Goal: Task Accomplishment & Management: Use online tool/utility

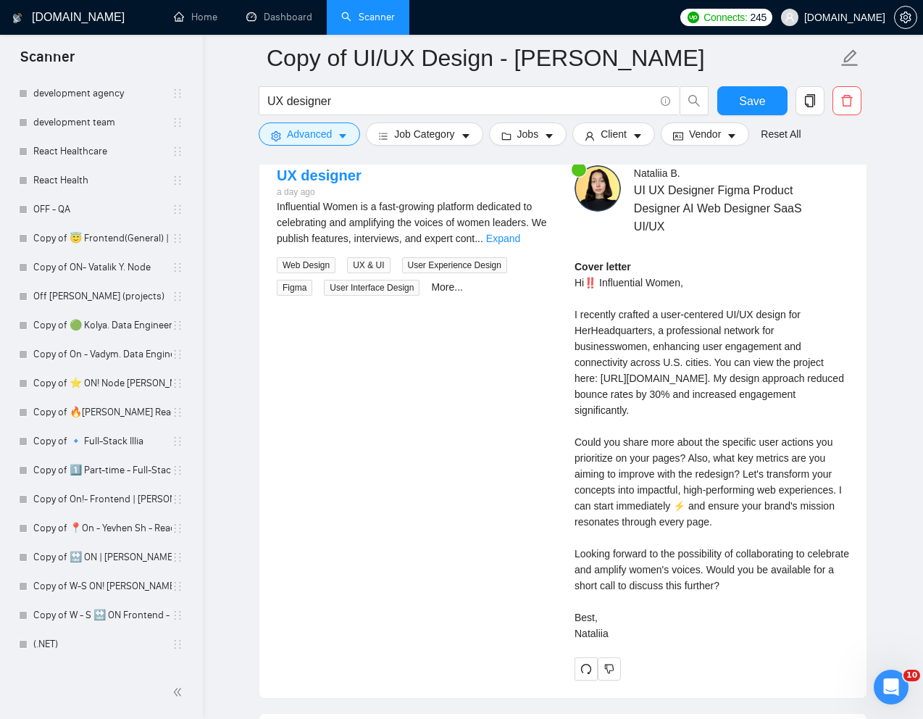
scroll to position [2408, 0]
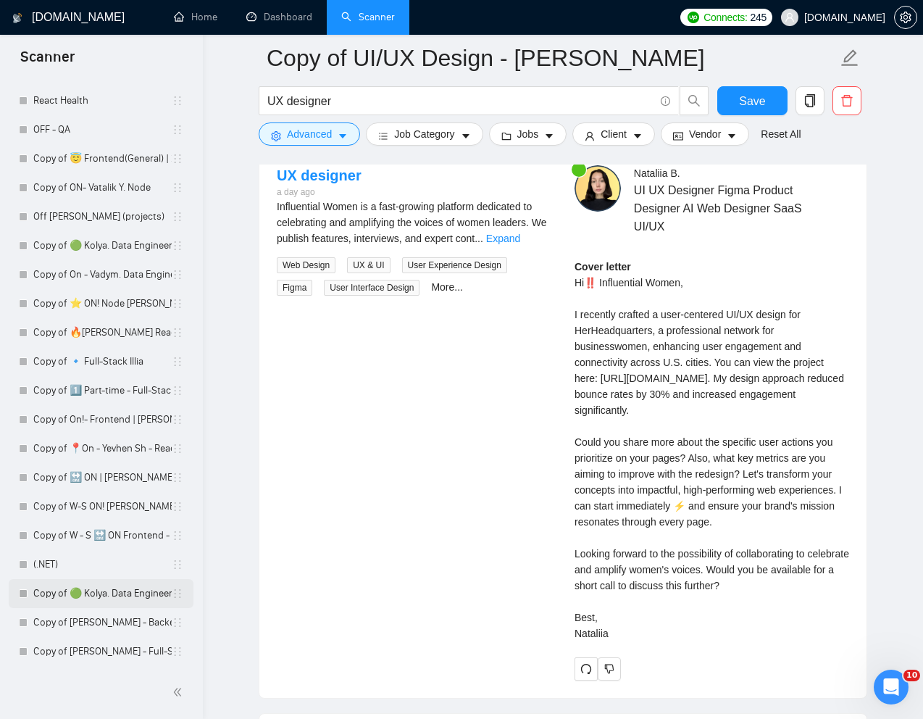
click at [96, 597] on link "Copy of 🟢 Kolya. Data Engineer - General" at bounding box center [102, 593] width 138 height 29
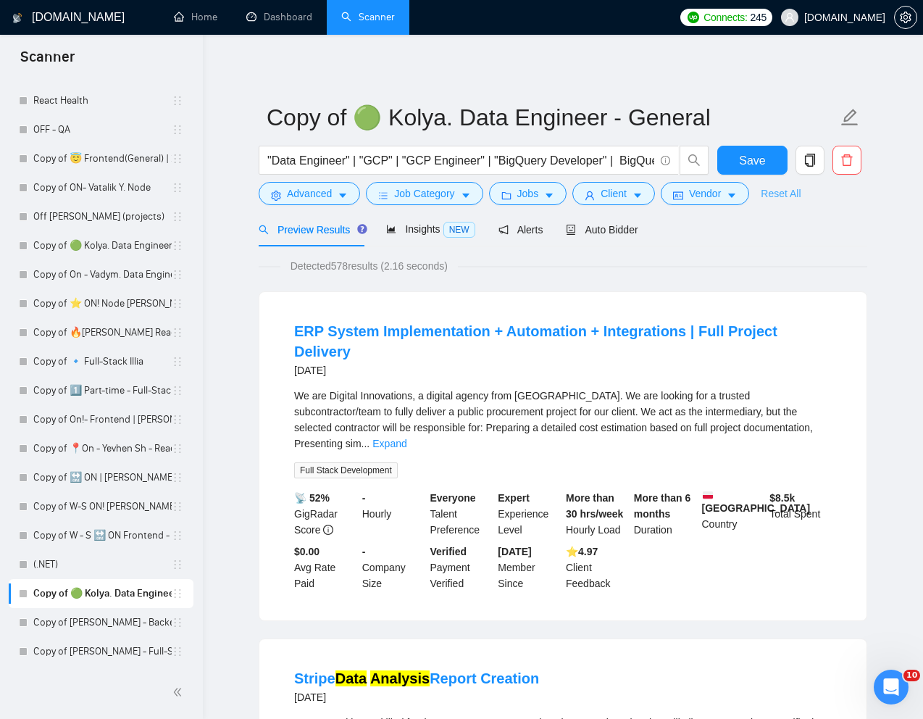
click at [788, 196] on link "Reset All" at bounding box center [781, 193] width 40 height 16
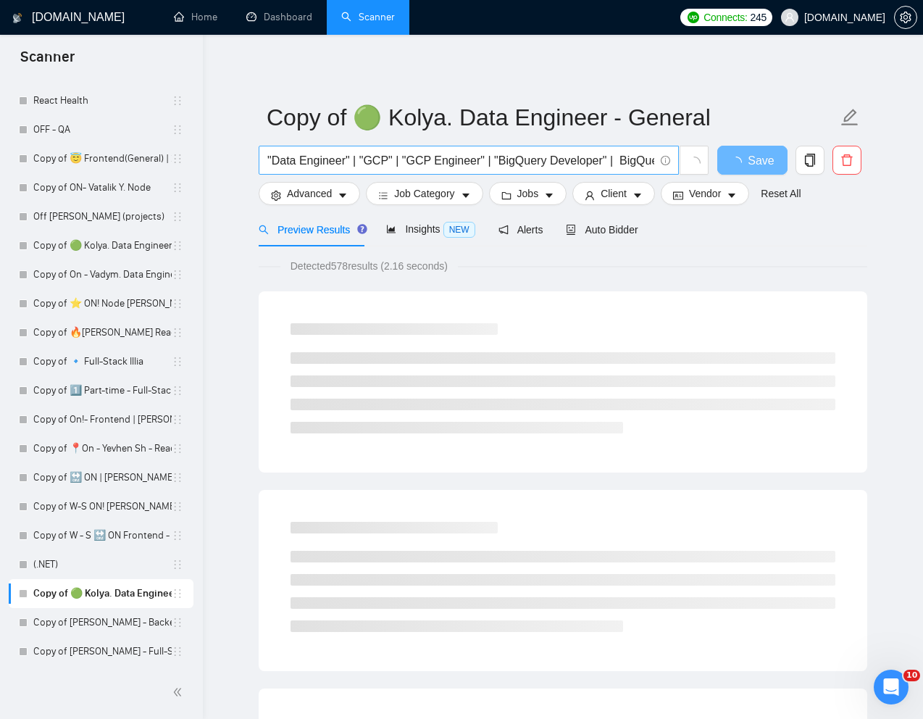
click at [414, 164] on input ""Data Engineer" | "GCP" | "GCP Engineer" | "BigQuery Developer" | BigQuery | ET…" at bounding box center [460, 160] width 387 height 18
paste input "Build Marketing Data Lake"
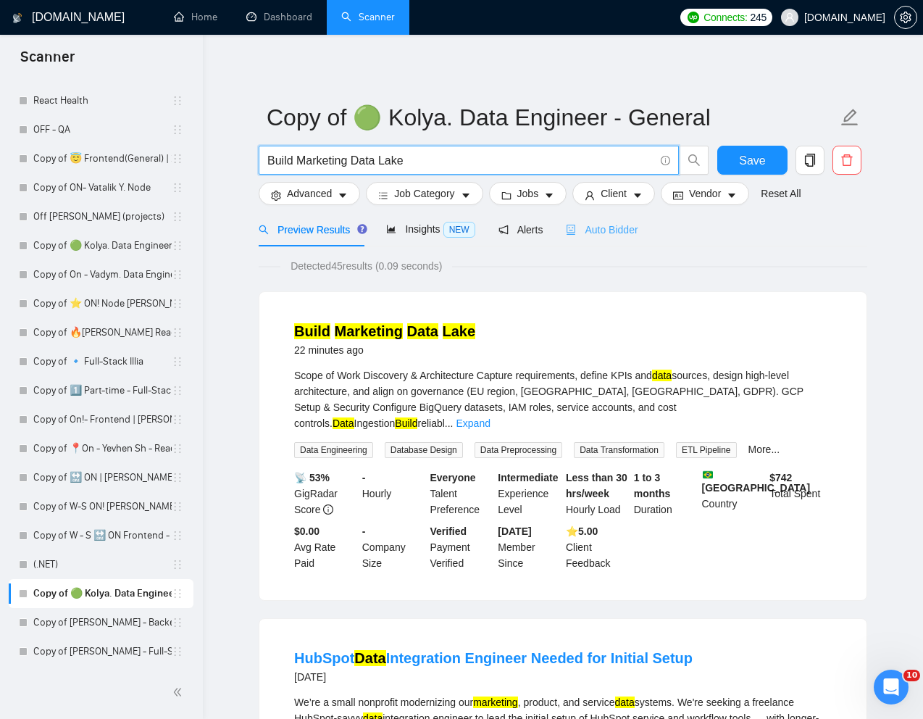
type input "Build Marketing Data Lake"
click at [612, 233] on span "Auto Bidder" at bounding box center [602, 230] width 72 height 12
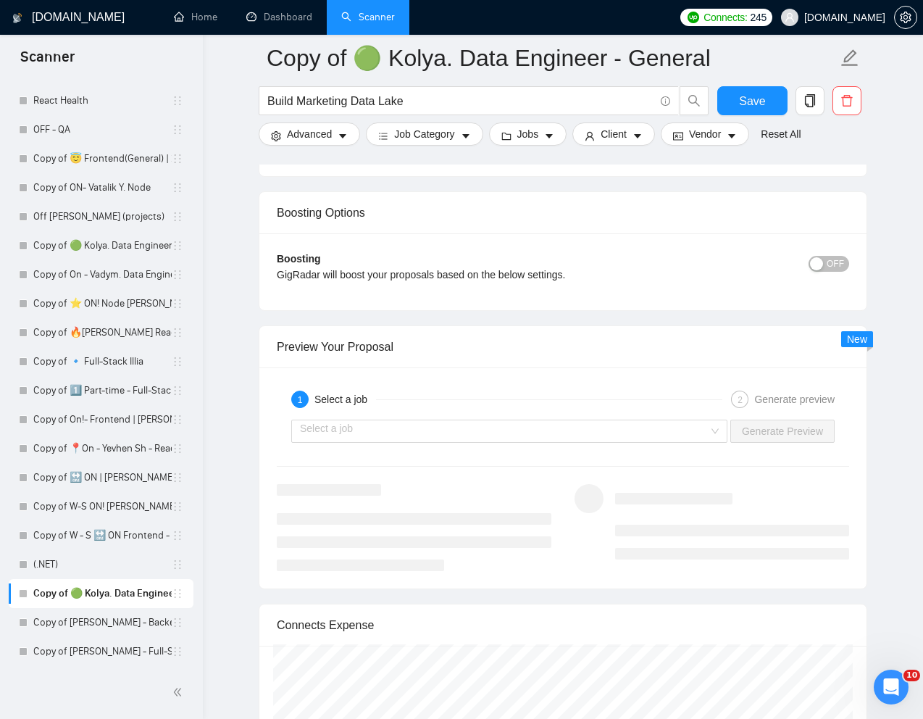
scroll to position [2597, 0]
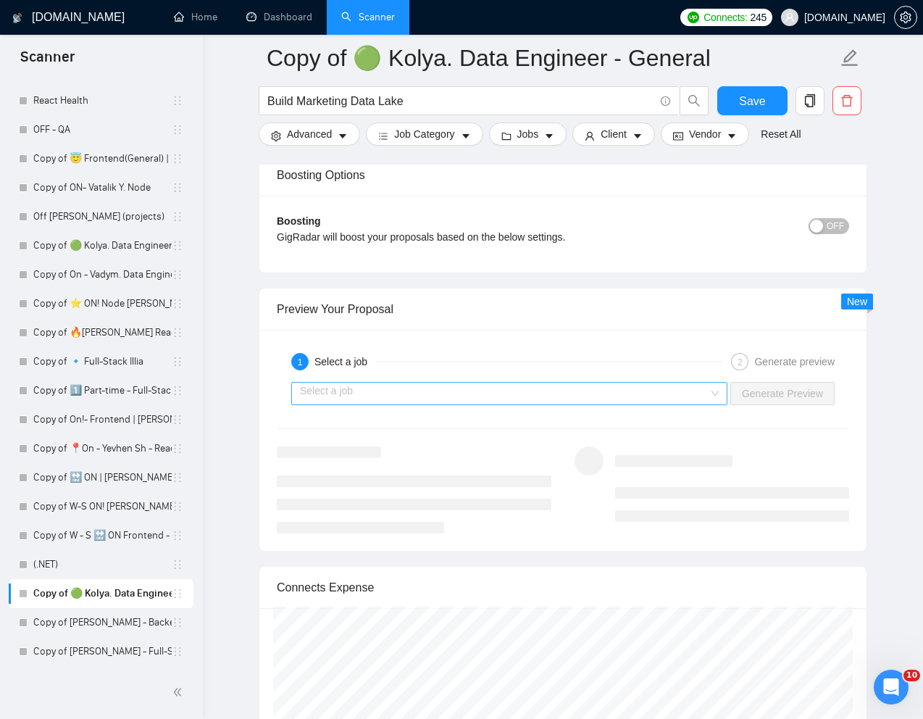
click at [689, 387] on input "search" at bounding box center [504, 394] width 409 height 22
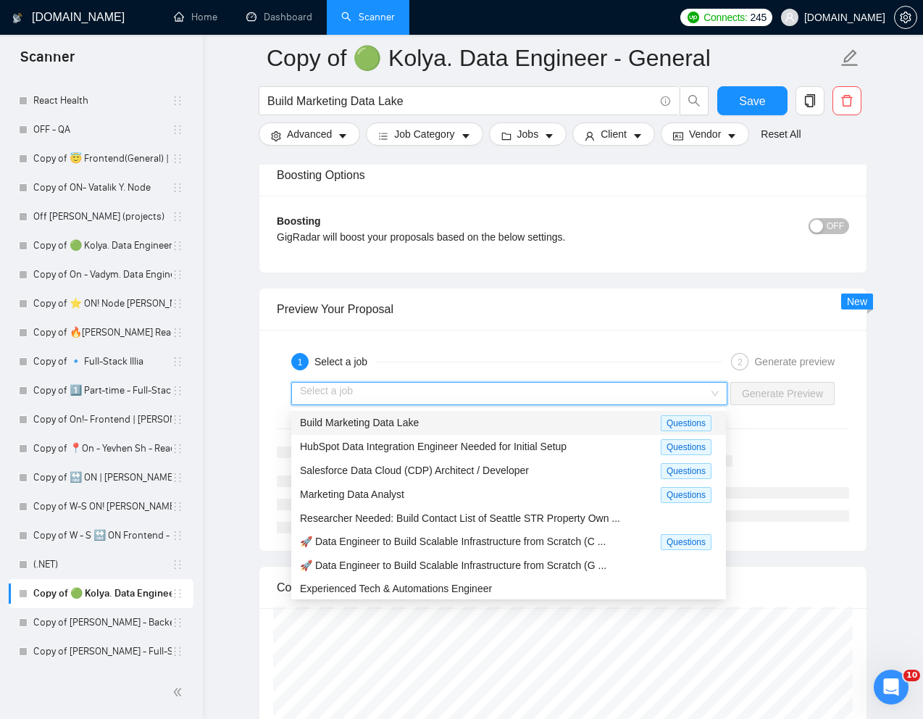
click at [561, 422] on div "Build Marketing Data Lake" at bounding box center [480, 422] width 361 height 17
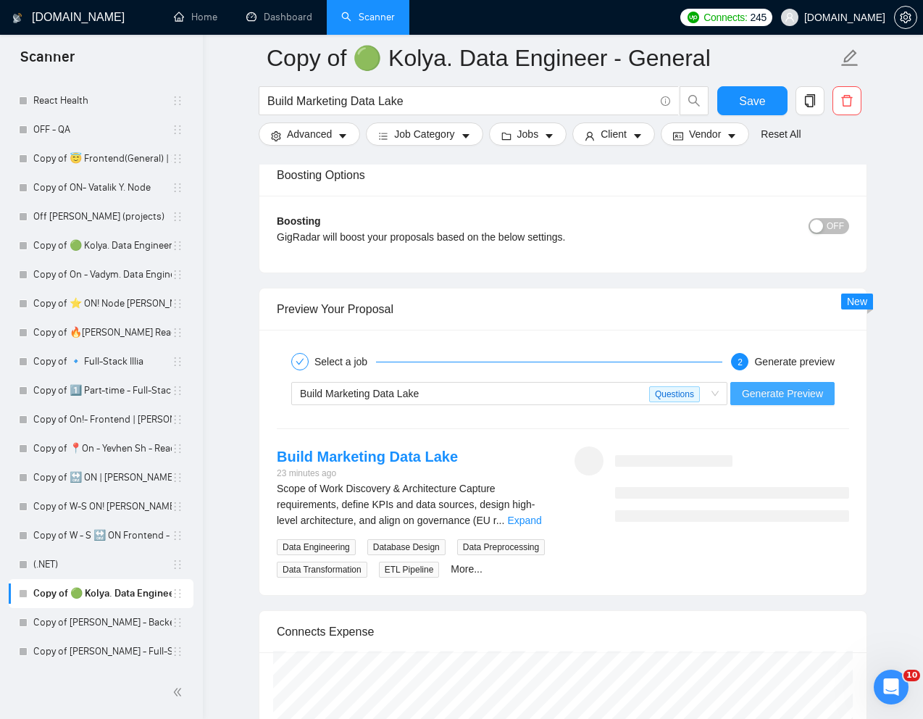
click at [782, 393] on span "Generate Preview" at bounding box center [782, 393] width 81 height 16
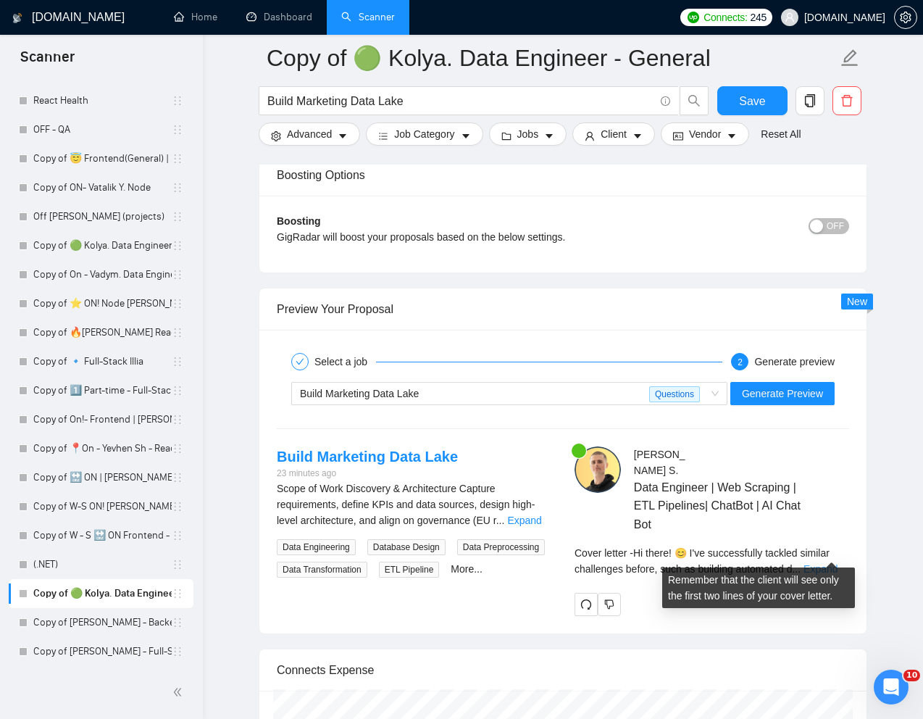
click at [836, 563] on link "Expand" at bounding box center [821, 569] width 34 height 12
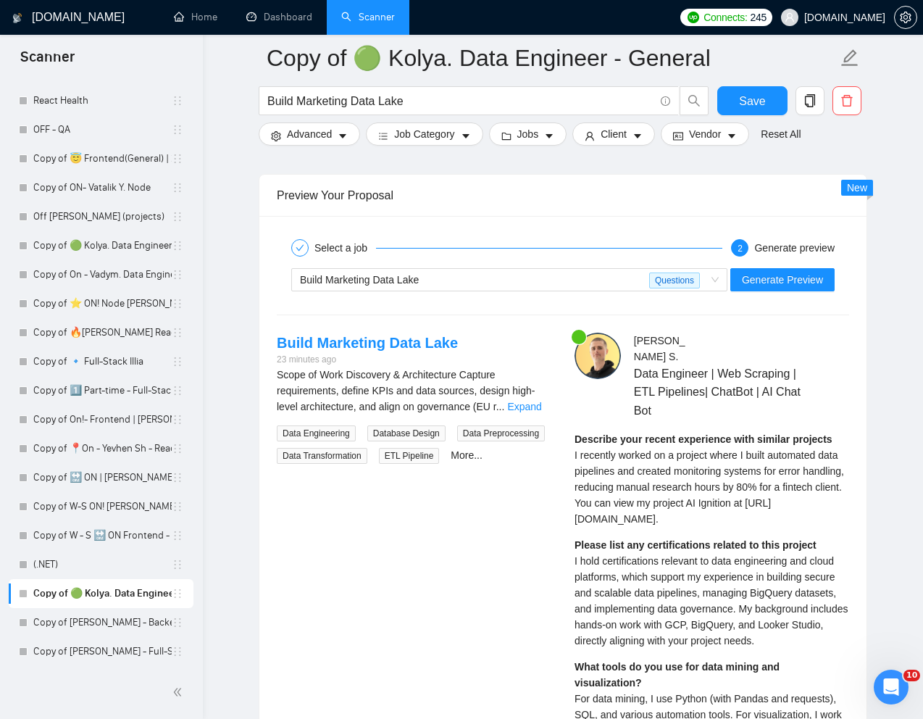
scroll to position [2711, 0]
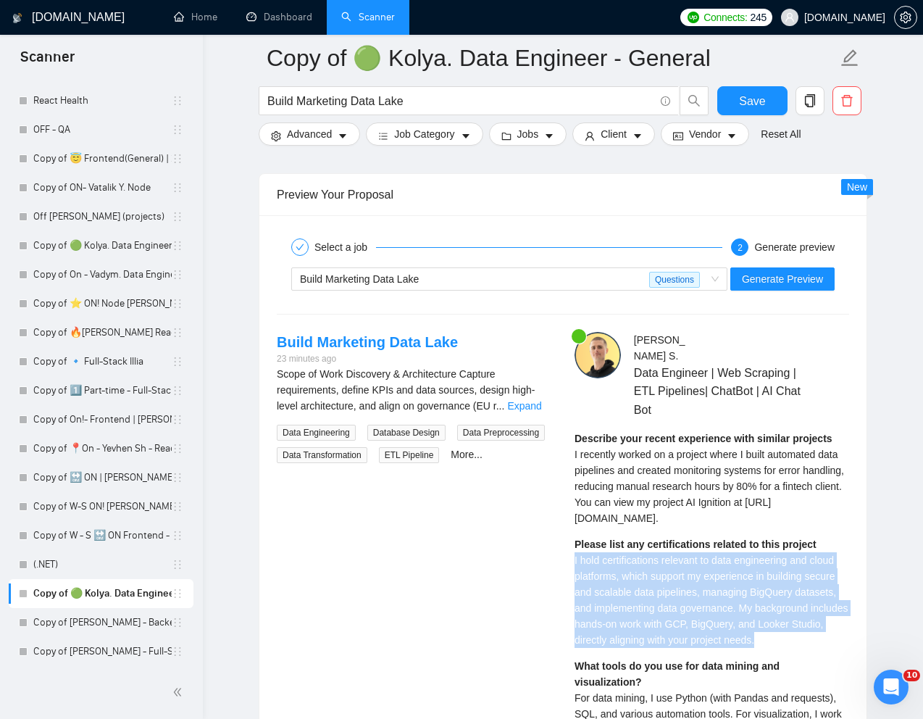
drag, startPoint x: 573, startPoint y: 565, endPoint x: 802, endPoint y: 640, distance: 241.0
click at [802, 640] on div "[PERSON_NAME] Data Engineer | Web Scraping | ETL Pipelines| ChatBot | AI Chat B…" at bounding box center [712, 716] width 298 height 769
copy span "I hold certifications relevant to data engineering and cloud platforms, which s…"
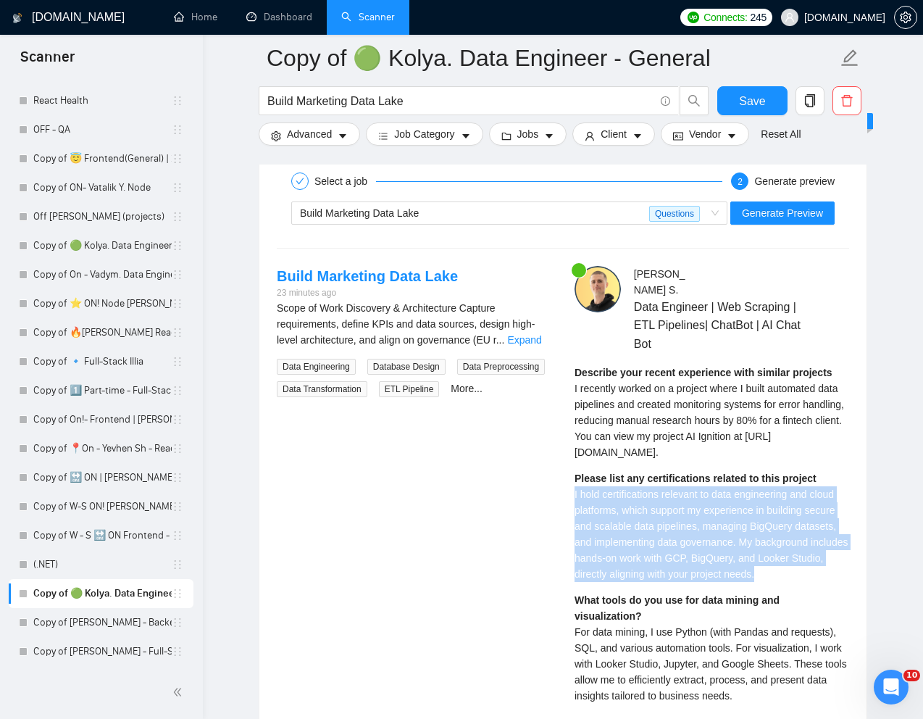
scroll to position [2786, 0]
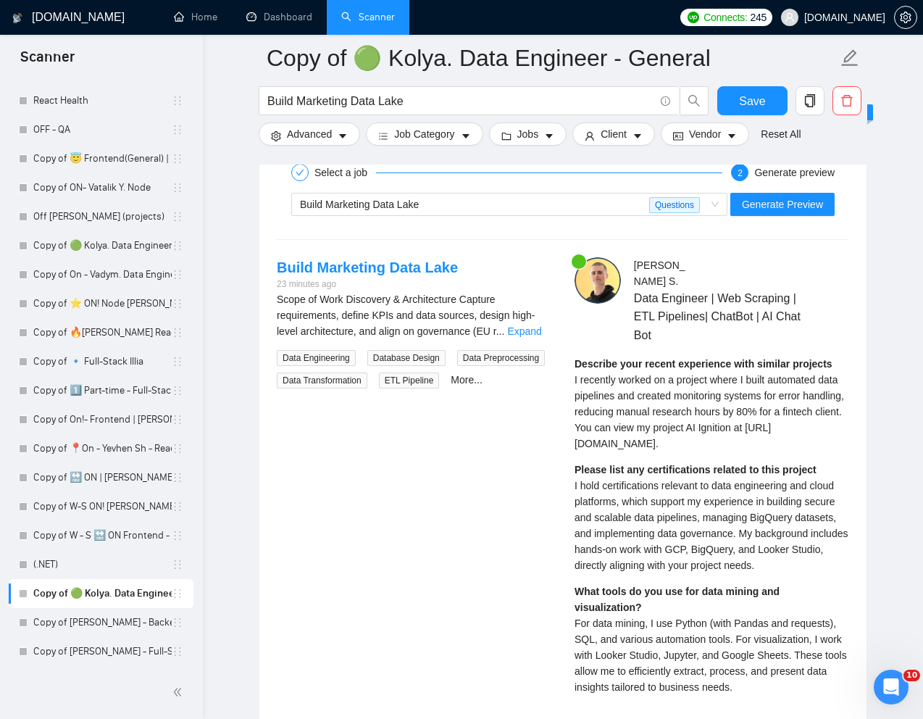
click at [575, 598] on div "What tools do you use for data mining and visualization? For data mining, I use…" at bounding box center [712, 639] width 275 height 112
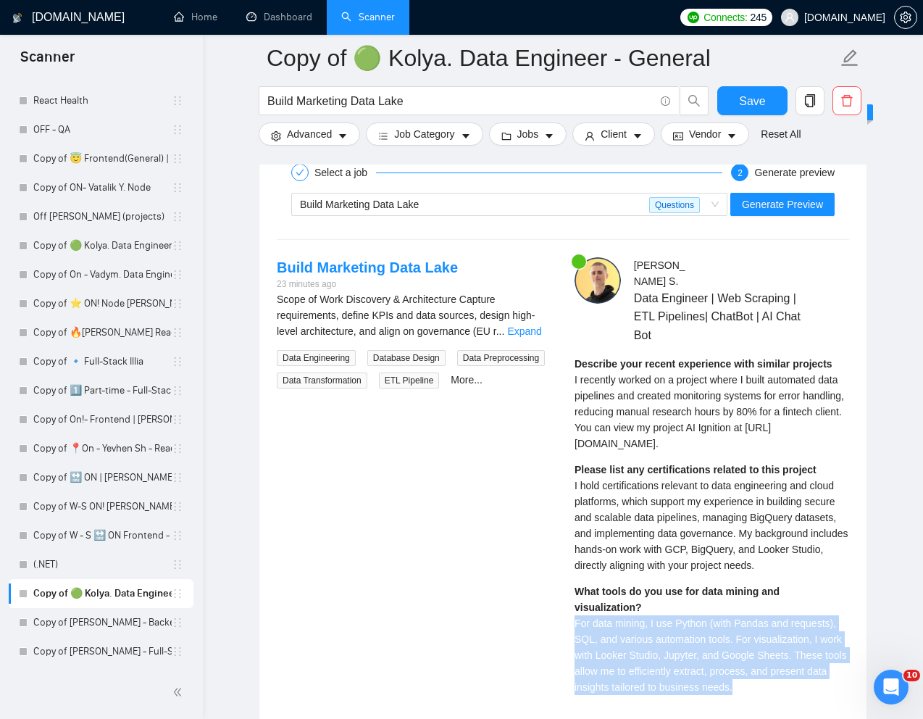
drag, startPoint x: 572, startPoint y: 607, endPoint x: 808, endPoint y: 671, distance: 244.0
click at [808, 671] on div "[PERSON_NAME] Data Engineer | Web Scraping | ETL Pipelines| ChatBot | AI Chat B…" at bounding box center [712, 641] width 298 height 769
copy span "For data mining, I use Python (with Pandas and requests), SQL, and various auto…"
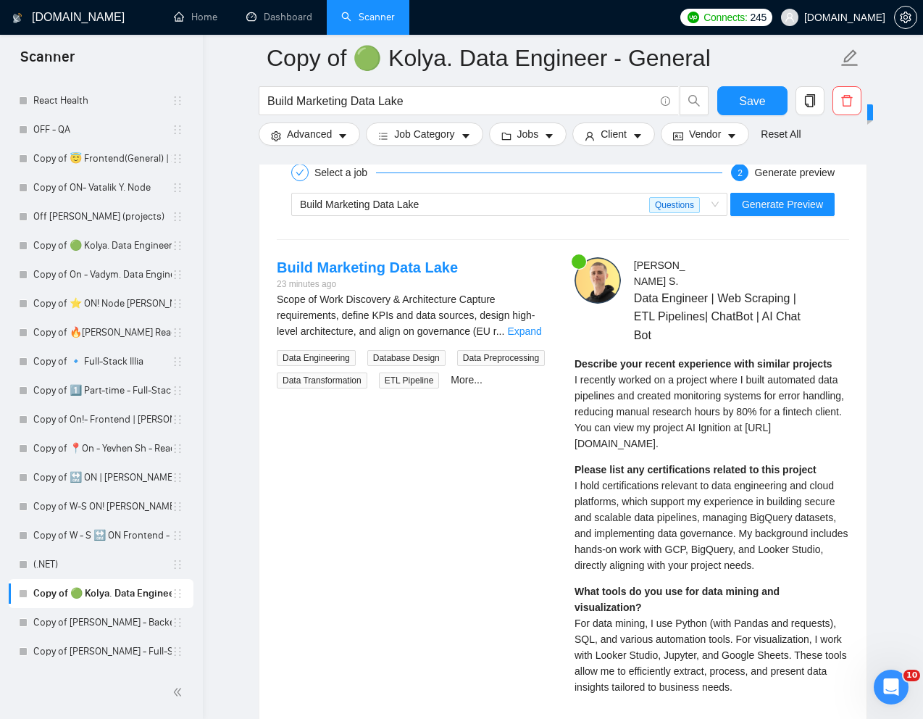
click at [587, 380] on span "I recently worked on a project where I built automated data pipelines and creat…" at bounding box center [710, 411] width 270 height 75
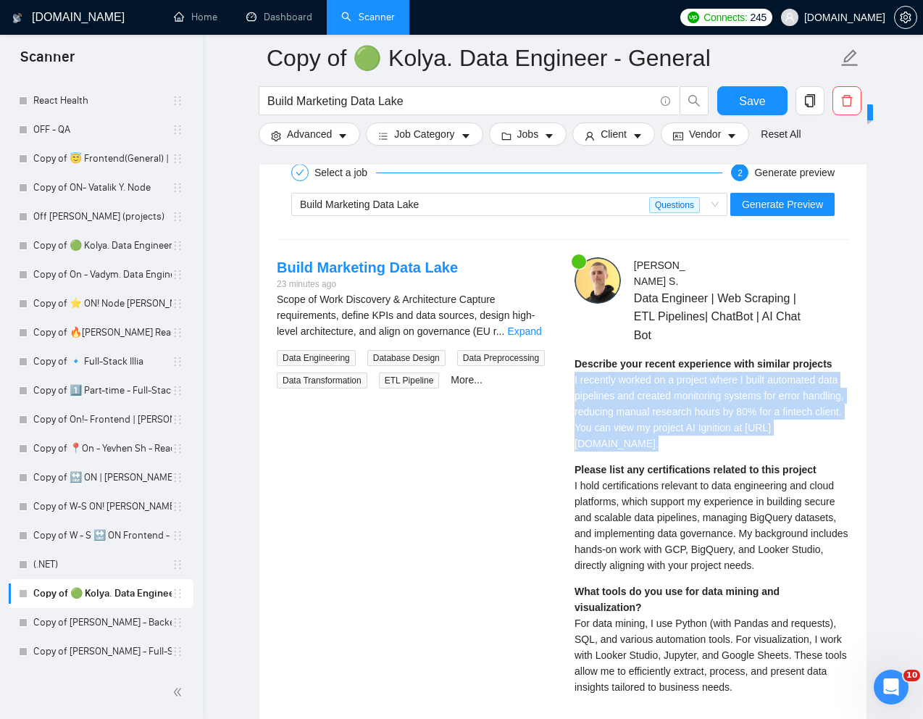
drag, startPoint x: 572, startPoint y: 363, endPoint x: 781, endPoint y: 457, distance: 228.9
click at [781, 457] on div "[PERSON_NAME] Data Engineer | Web Scraping | ETL Pipelines| ChatBot | AI Chat B…" at bounding box center [712, 641] width 298 height 769
copy span "I recently worked on a project where I built automated data pipelines and creat…"
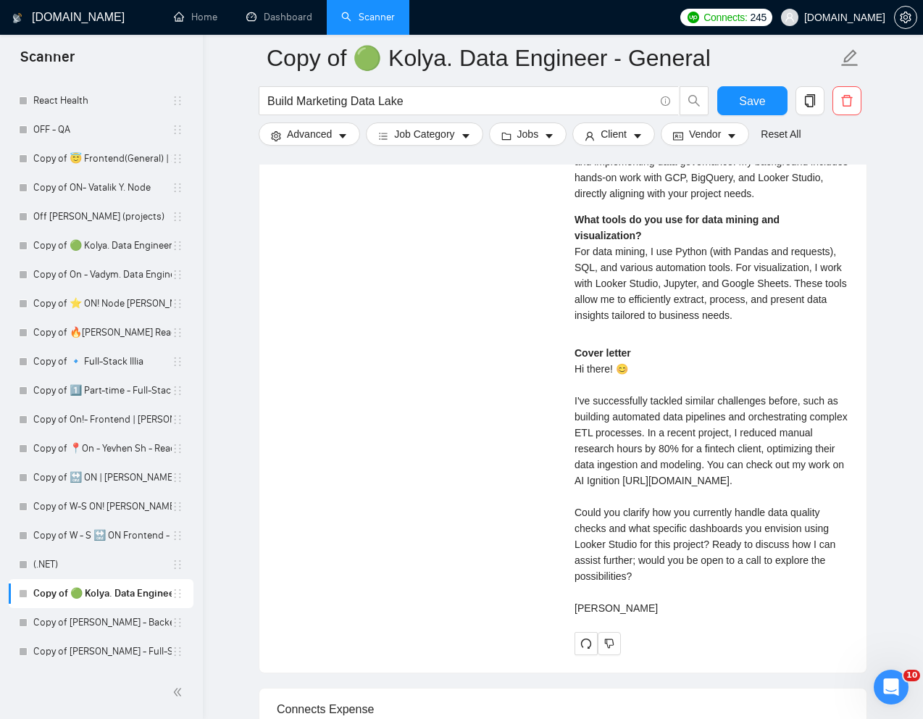
scroll to position [3156, 0]
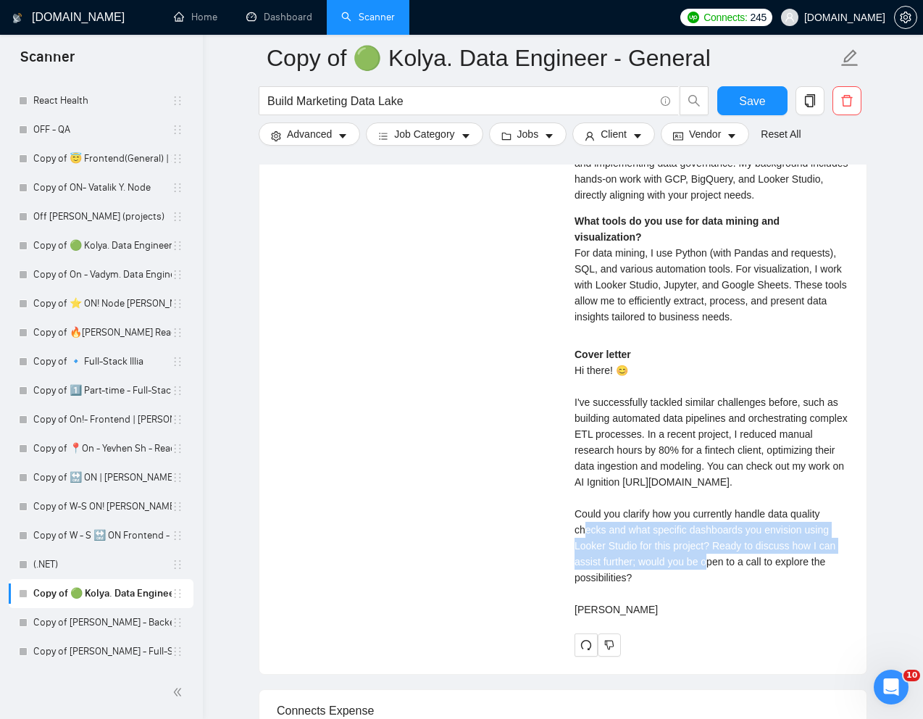
drag, startPoint x: 576, startPoint y: 530, endPoint x: 716, endPoint y: 557, distance: 142.5
click at [716, 557] on div "Cover letter Hi there! 😊 I've successfully tackled similar challenges before, s…" at bounding box center [712, 481] width 275 height 271
copy div "ould you clarify how you currently handle data quality checks and what specific…"
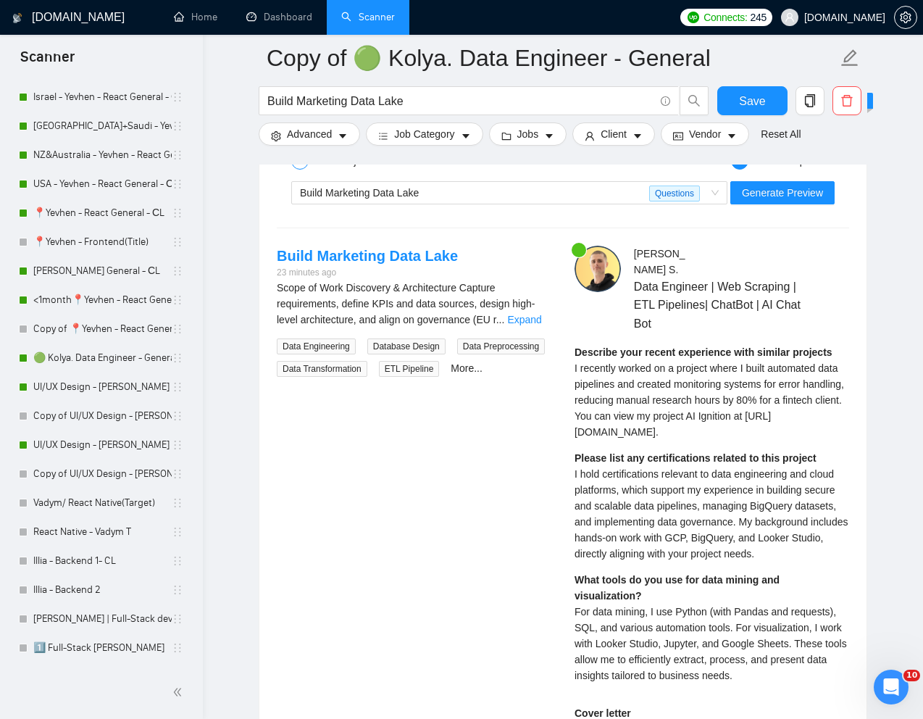
scroll to position [499, 0]
click at [66, 477] on link "Copy of UI/UX Design - [PERSON_NAME]" at bounding box center [102, 473] width 138 height 29
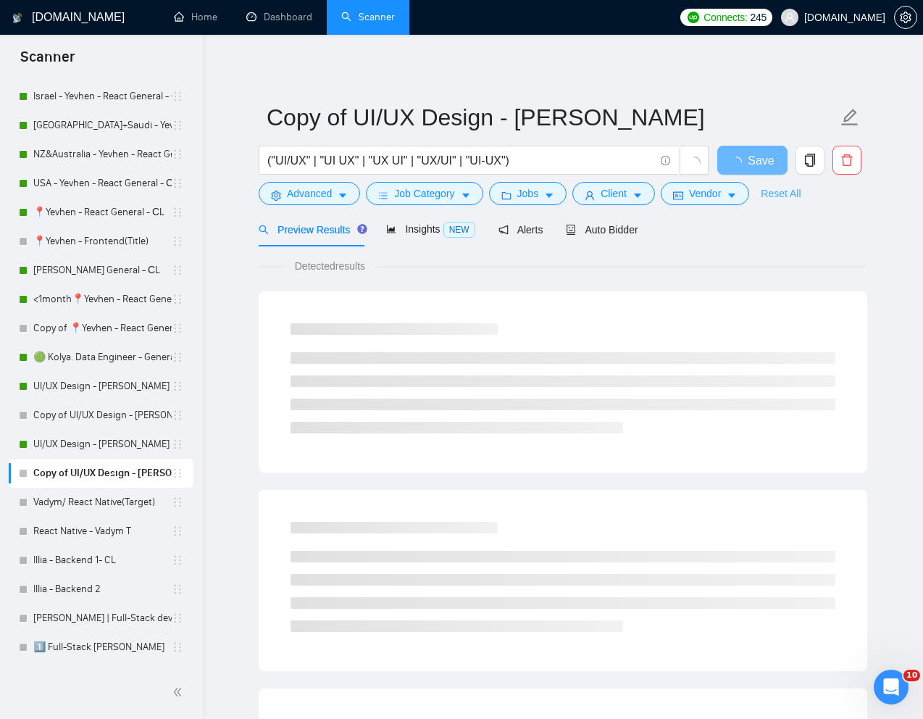
click at [787, 193] on link "Reset All" at bounding box center [781, 193] width 40 height 16
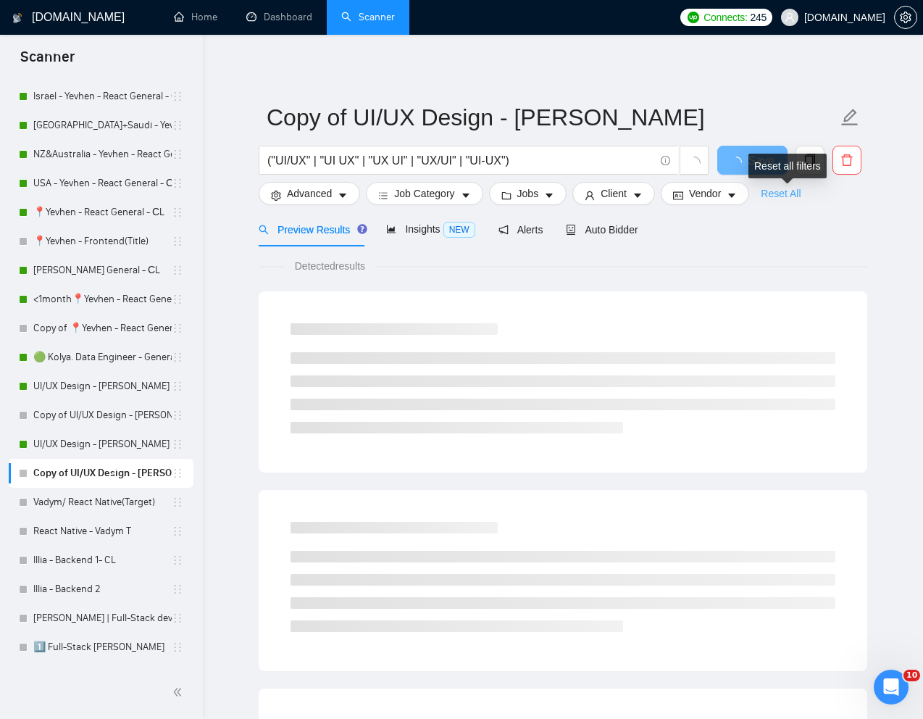
click at [788, 191] on link "Reset All" at bounding box center [781, 193] width 40 height 16
click at [532, 146] on span "("UI/UX" | "UI UX" | "UX UI" | "UX/UI" | "UI-UX")" at bounding box center [469, 160] width 420 height 29
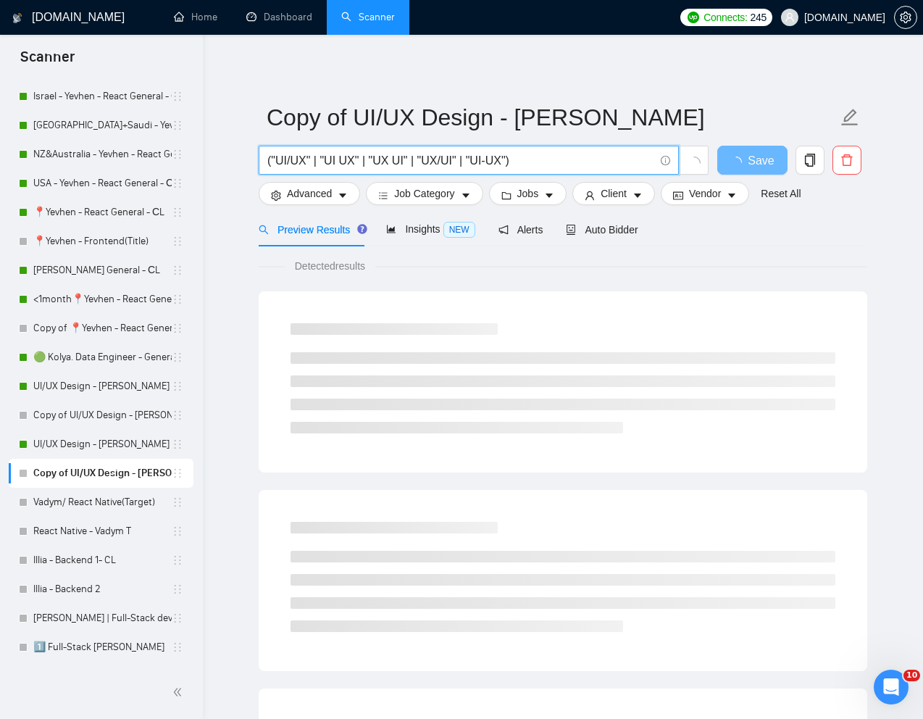
drag, startPoint x: 527, startPoint y: 156, endPoint x: 263, endPoint y: 141, distance: 264.1
click at [263, 141] on form "Copy of UI/UX Design - [PERSON_NAME] ("UI/UX" | "UI UX" | "UX UI" | "UX/UI" | "…" at bounding box center [563, 153] width 609 height 118
paste input "Experienced UX Designer Needed for SaaS AI Application"
type input "Experienced UX Designer Needed for SaaS AI Application"
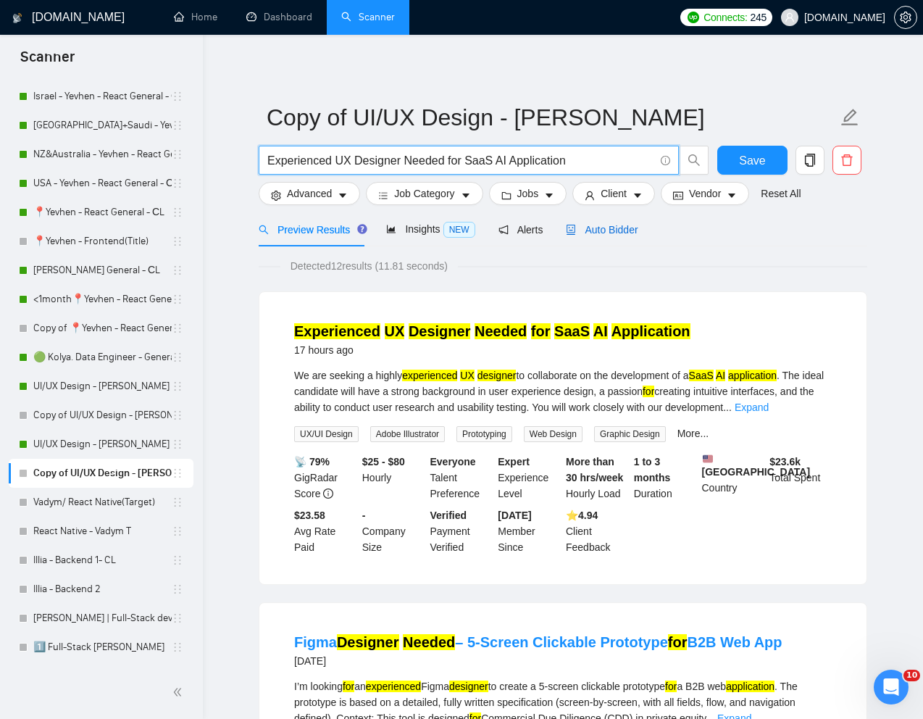
click at [623, 228] on span "Auto Bidder" at bounding box center [602, 230] width 72 height 12
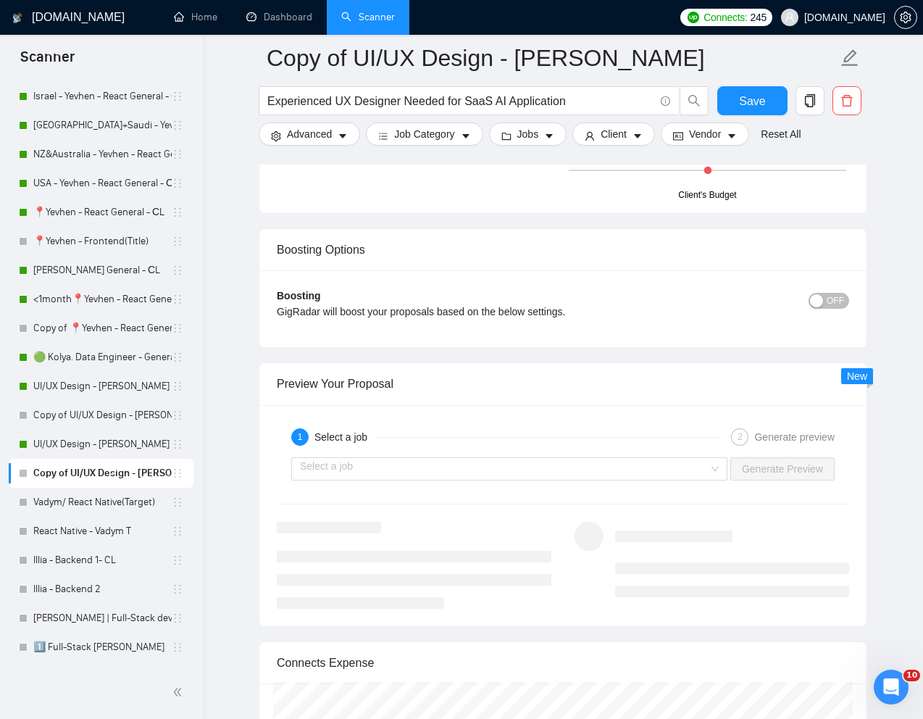
scroll to position [2670, 0]
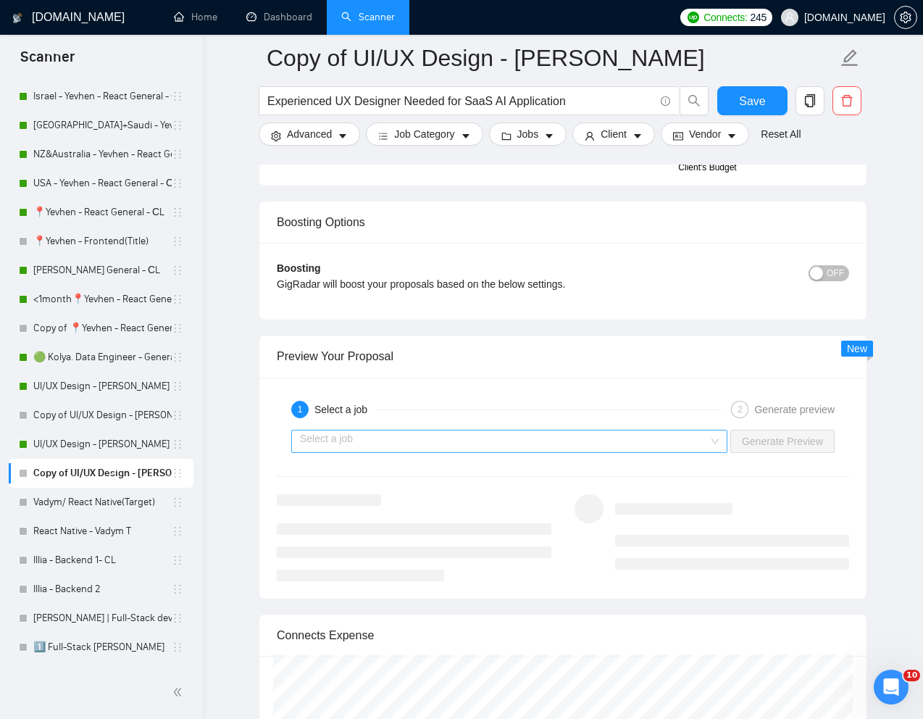
click at [551, 441] on input "search" at bounding box center [504, 441] width 409 height 22
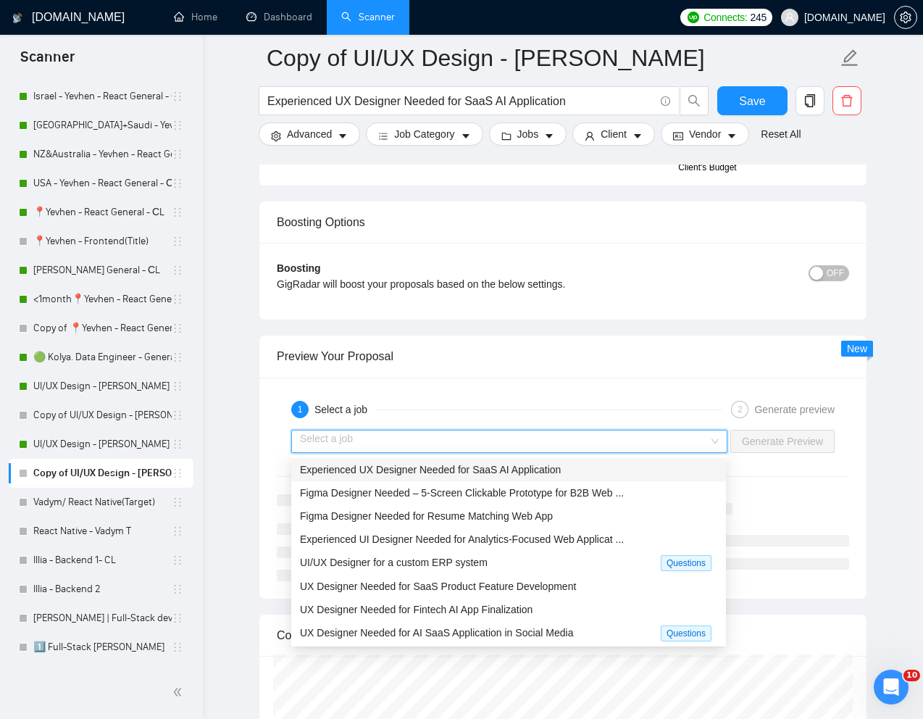
click at [428, 473] on span "Experienced UX Designer Needed for SaaS AI Application" at bounding box center [430, 470] width 261 height 12
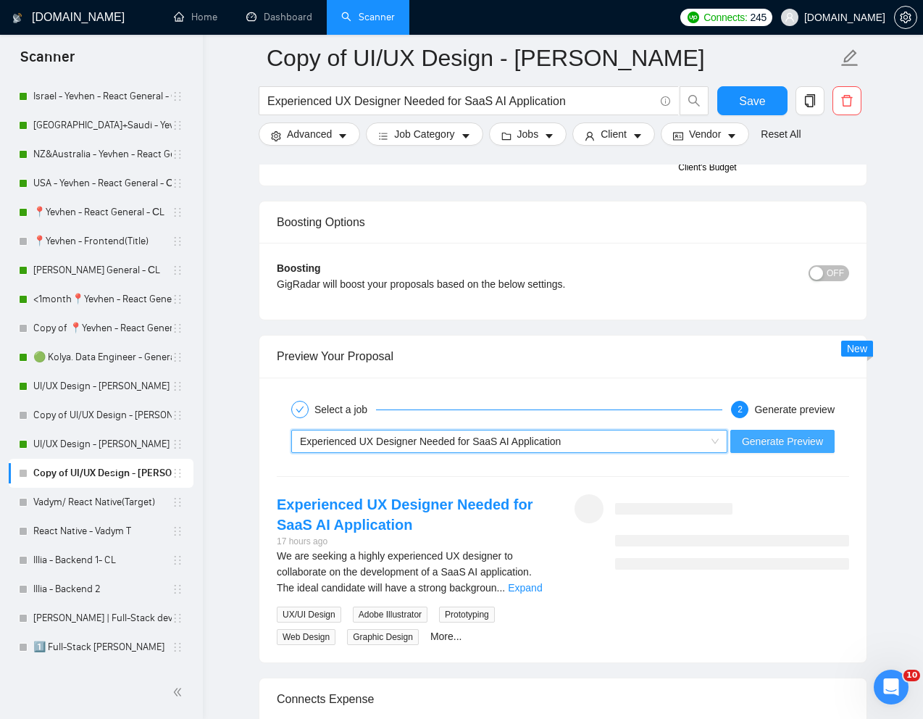
click at [756, 443] on span "Generate Preview" at bounding box center [782, 441] width 81 height 16
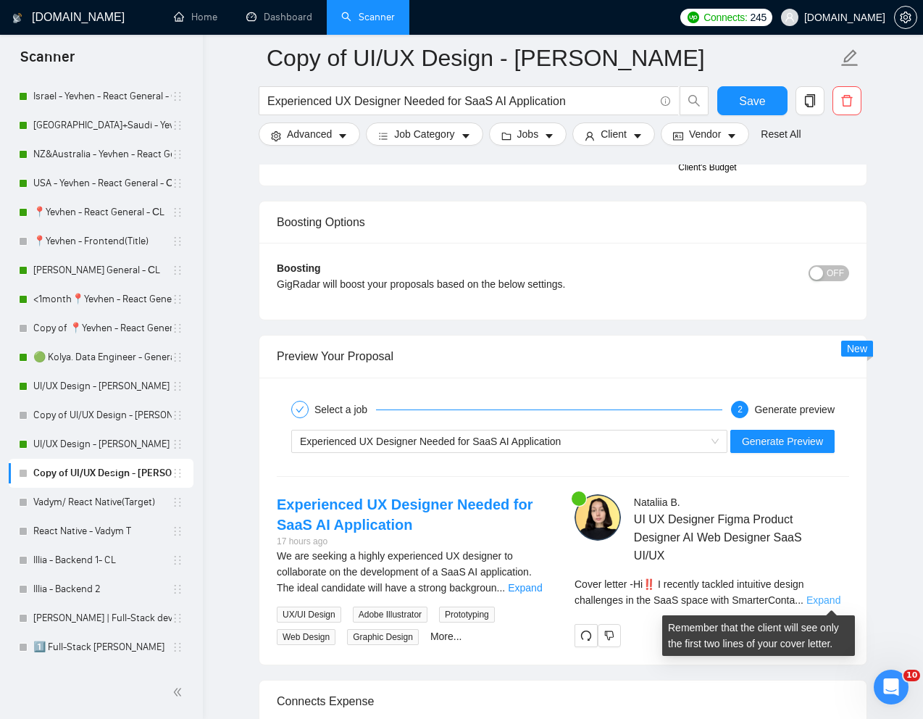
click at [832, 598] on link "Expand" at bounding box center [823, 600] width 34 height 12
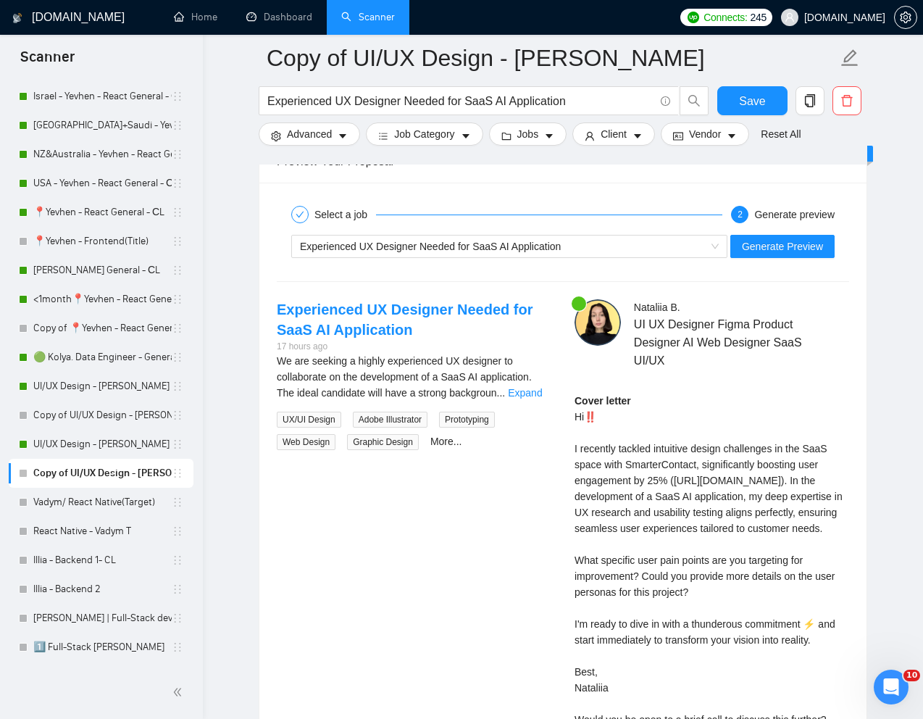
scroll to position [2873, 0]
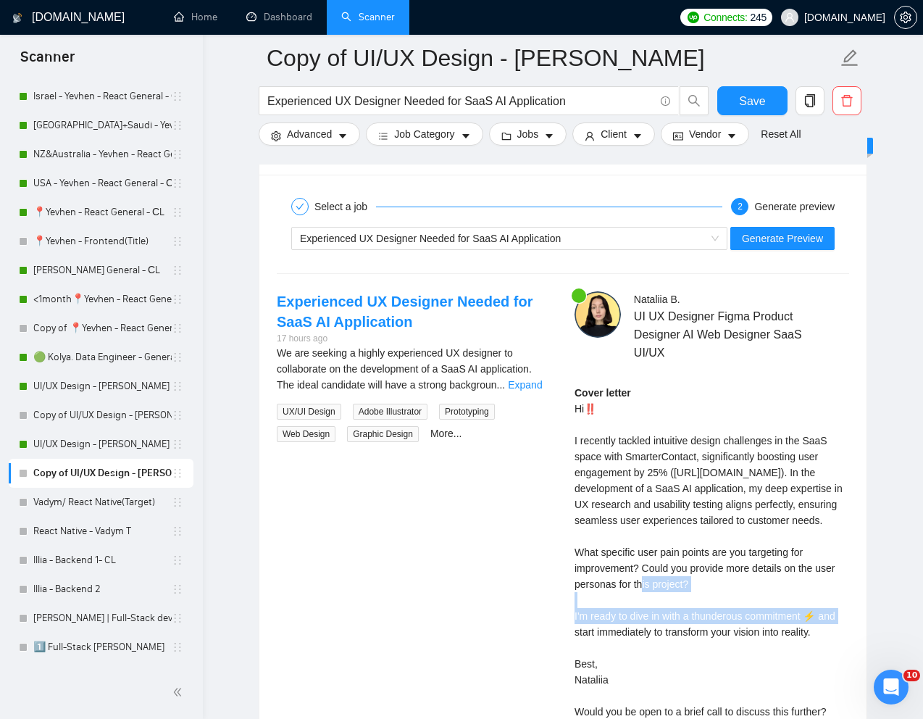
drag, startPoint x: 644, startPoint y: 603, endPoint x: 699, endPoint y: 613, distance: 56.0
click at [699, 613] on div "Cover letter Hi‼️ I recently tackled intuitive design challenges in the SaaS sp…" at bounding box center [712, 552] width 275 height 335
copy div "Could you provide more details on the user personas for this project?"
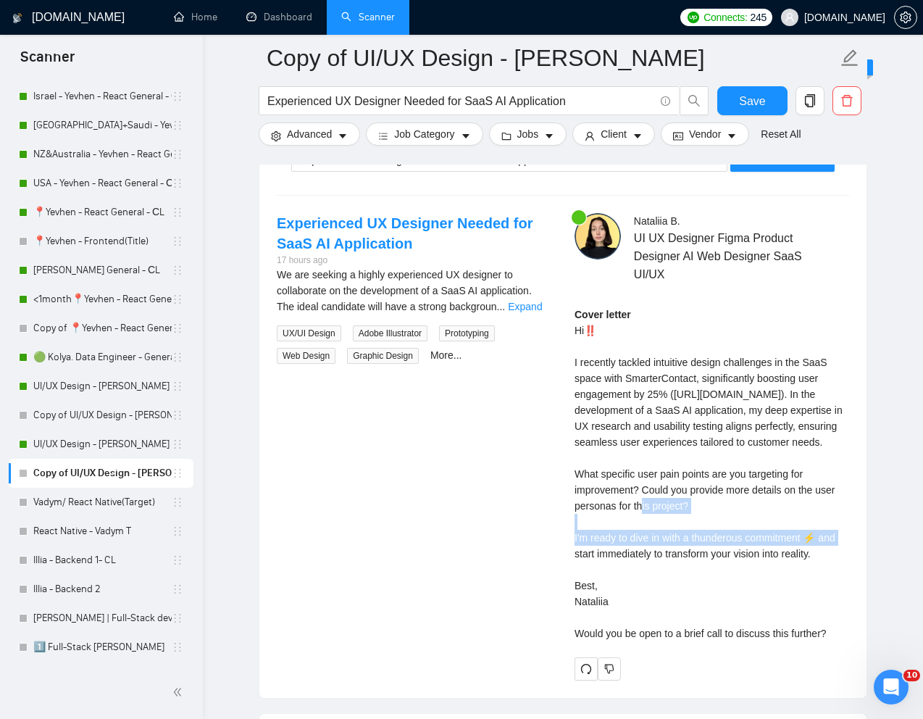
scroll to position [2954, 0]
